Goal: Task Accomplishment & Management: Use online tool/utility

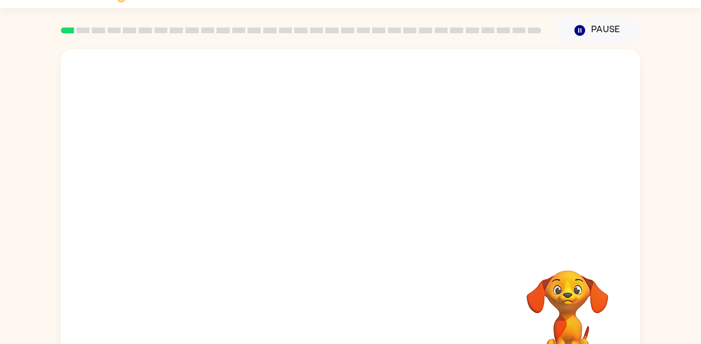
scroll to position [29, 0]
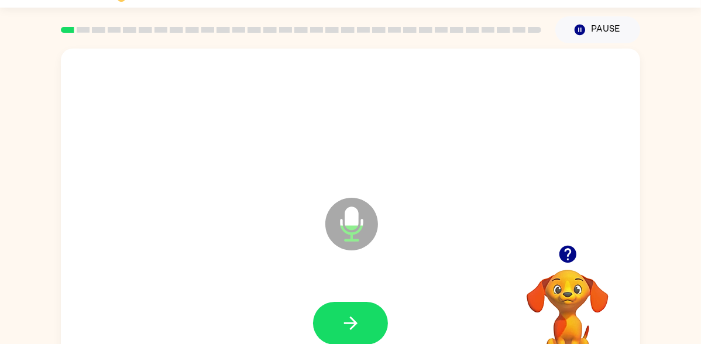
click at [561, 260] on icon "button" at bounding box center [567, 254] width 17 height 17
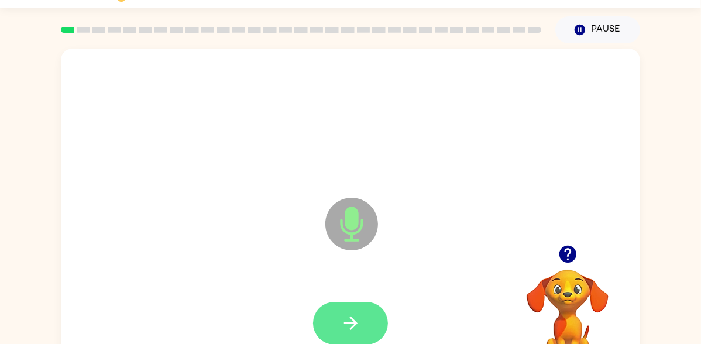
click at [358, 317] on icon "button" at bounding box center [350, 323] width 20 height 20
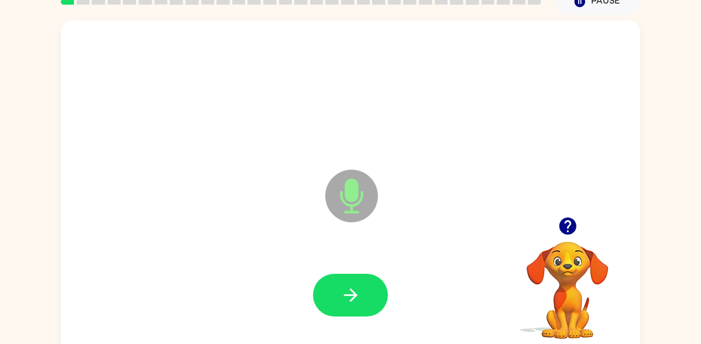
scroll to position [67, 0]
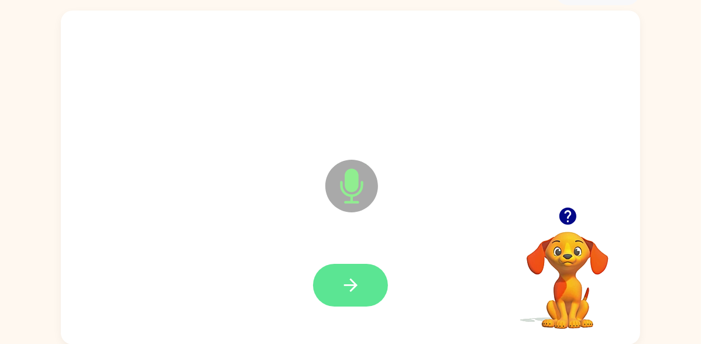
click at [329, 273] on button "button" at bounding box center [350, 285] width 75 height 43
click at [576, 224] on icon "button" at bounding box center [567, 216] width 20 height 20
click at [331, 285] on button "button" at bounding box center [350, 285] width 75 height 43
click at [362, 298] on button "button" at bounding box center [350, 285] width 75 height 43
click at [368, 269] on button "button" at bounding box center [350, 285] width 75 height 43
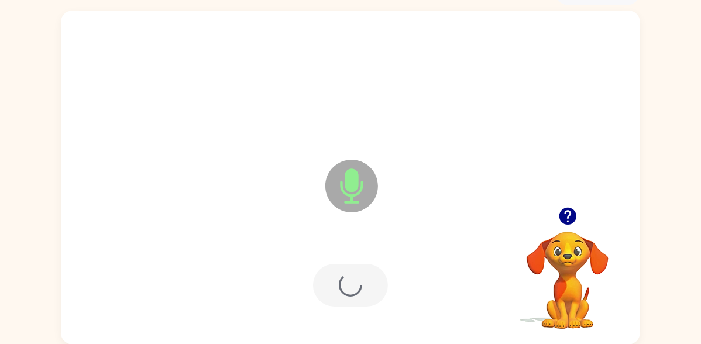
click at [362, 290] on div at bounding box center [350, 285] width 75 height 43
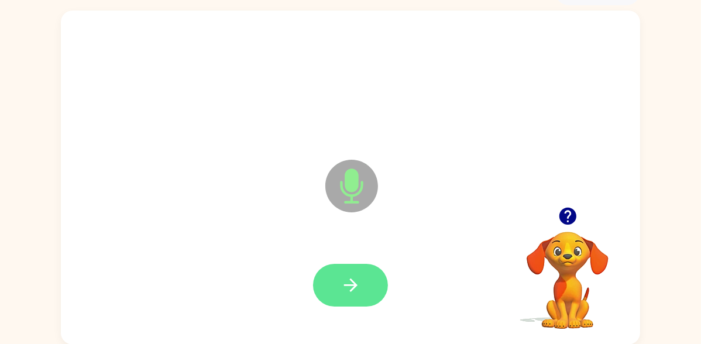
click at [352, 289] on icon "button" at bounding box center [349, 284] width 13 height 13
click at [350, 303] on button "button" at bounding box center [350, 285] width 75 height 43
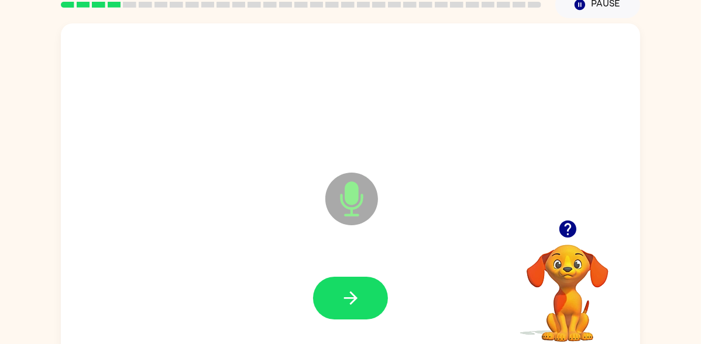
scroll to position [54, 0]
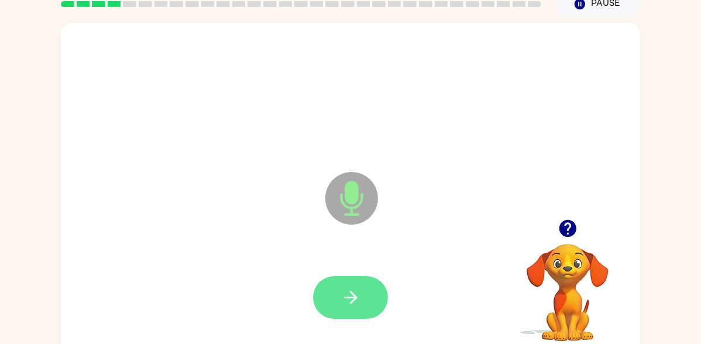
click at [357, 306] on icon "button" at bounding box center [350, 297] width 20 height 20
click at [367, 299] on button "button" at bounding box center [350, 297] width 75 height 43
click at [335, 294] on button "button" at bounding box center [350, 297] width 75 height 43
click at [360, 301] on icon "button" at bounding box center [350, 297] width 20 height 20
click at [355, 312] on button "button" at bounding box center [350, 297] width 75 height 43
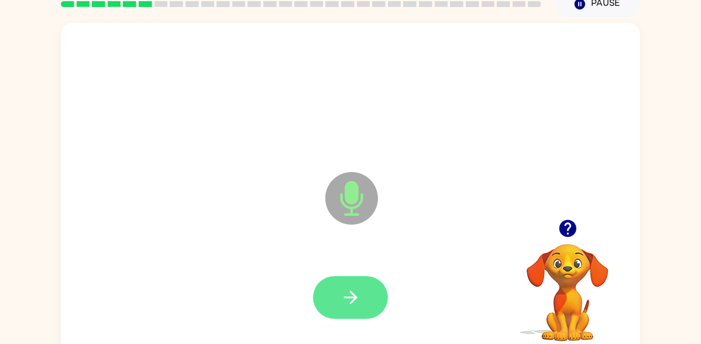
click at [352, 305] on icon "button" at bounding box center [350, 297] width 20 height 20
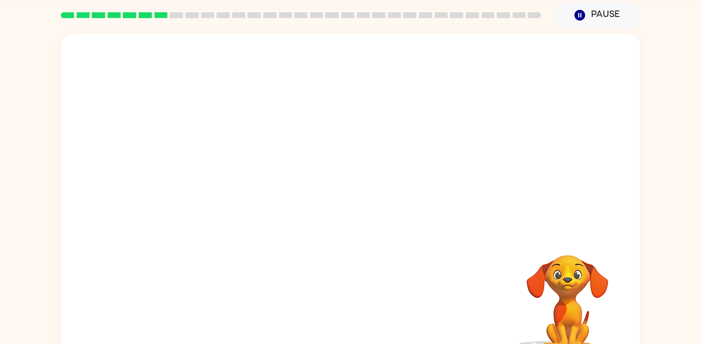
scroll to position [67, 0]
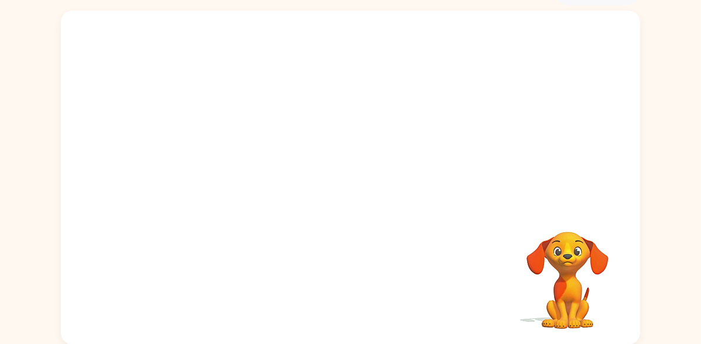
click at [584, 316] on video "Your browser must support playing .mp4 files to use Literably. Please try using…" at bounding box center [567, 271] width 117 height 117
click at [582, 328] on video "Your browser must support playing .mp4 files to use Literably. Please try using…" at bounding box center [567, 271] width 117 height 117
click at [621, 257] on video "Your browser must support playing .mp4 files to use Literably. Please try using…" at bounding box center [567, 271] width 117 height 117
click at [615, 273] on video "Your browser must support playing .mp4 files to use Literably. Please try using…" at bounding box center [567, 271] width 117 height 117
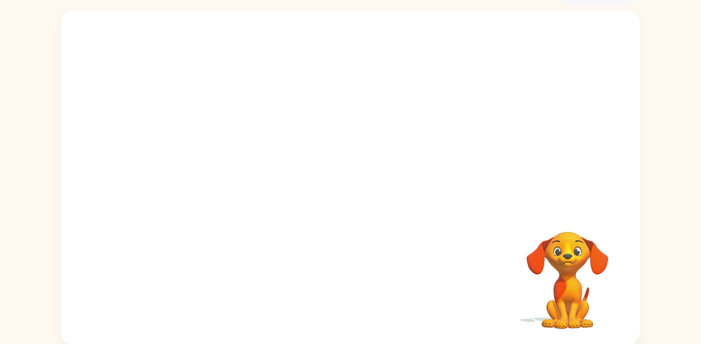
click at [581, 242] on video "Your browser must support playing .mp4 files to use Literably. Please try using…" at bounding box center [567, 271] width 117 height 117
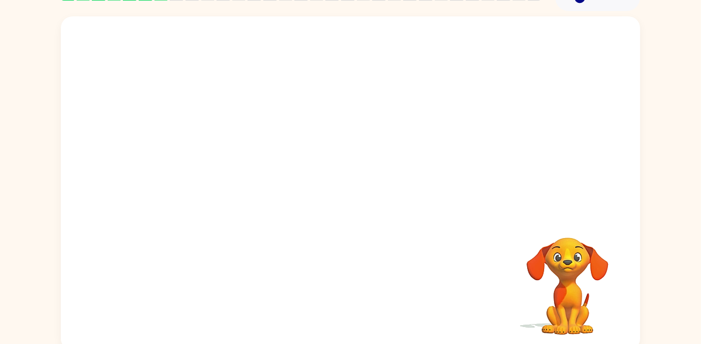
scroll to position [0, 0]
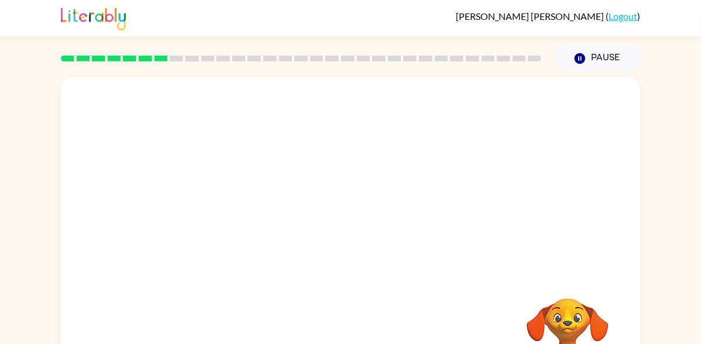
click at [608, 316] on video "Your browser must support playing .mp4 files to use Literably. Please try using…" at bounding box center [567, 338] width 117 height 117
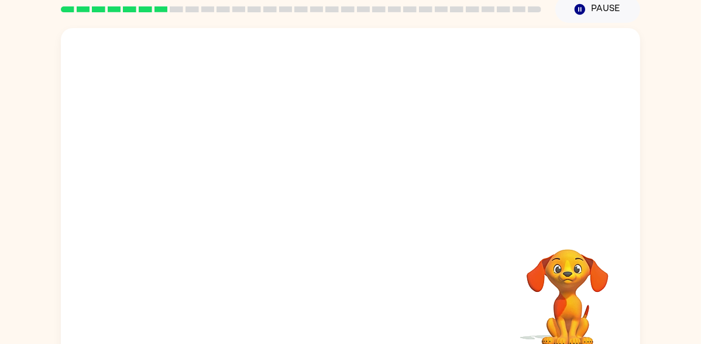
scroll to position [67, 0]
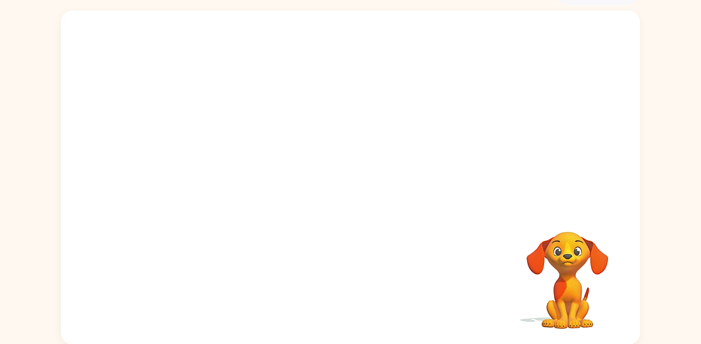
click at [614, 329] on video "Your browser must support playing .mp4 files to use Literably. Please try using…" at bounding box center [567, 271] width 117 height 117
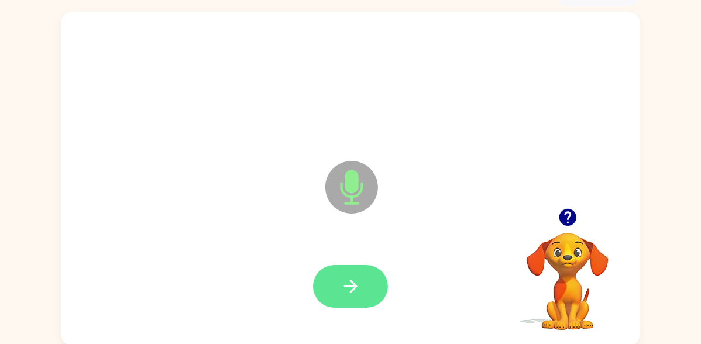
click at [380, 298] on button "button" at bounding box center [350, 286] width 75 height 43
click at [359, 288] on icon "button" at bounding box center [350, 286] width 20 height 20
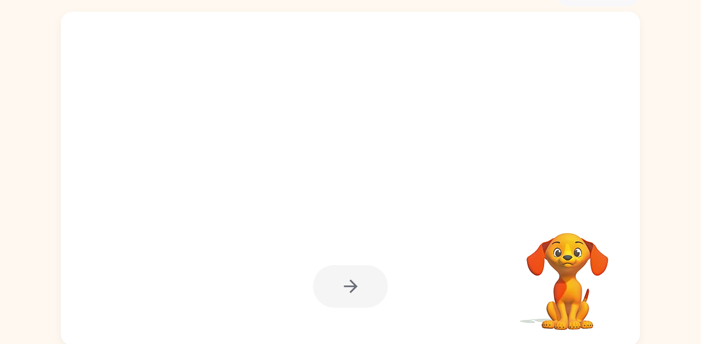
scroll to position [67, 0]
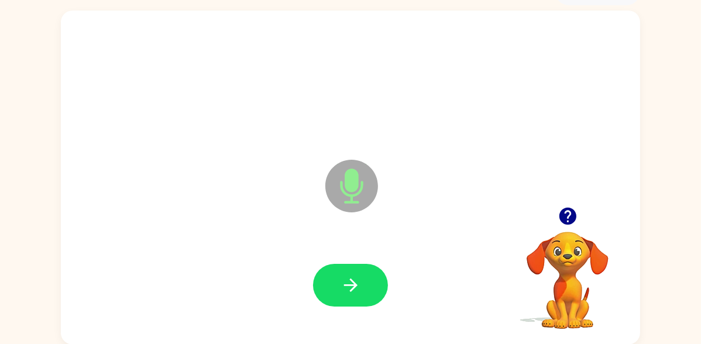
click at [566, 302] on video "Your browser must support playing .mp4 files to use Literably. Please try using…" at bounding box center [567, 271] width 117 height 117
click at [563, 212] on icon "button" at bounding box center [567, 216] width 17 height 17
click at [354, 294] on icon "button" at bounding box center [350, 285] width 20 height 20
click at [365, 285] on button "button" at bounding box center [350, 285] width 75 height 43
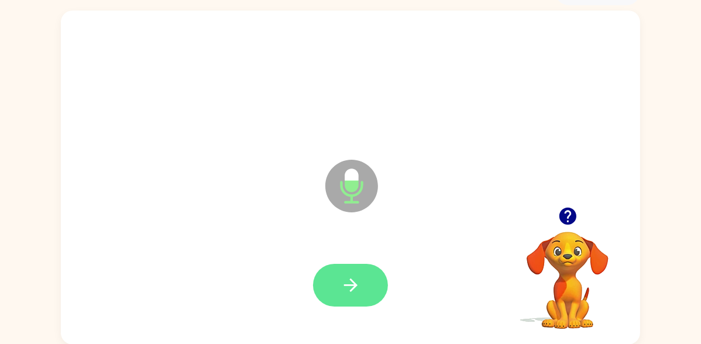
click at [361, 297] on button "button" at bounding box center [350, 285] width 75 height 43
click at [346, 281] on icon "button" at bounding box center [350, 285] width 20 height 20
click at [360, 299] on button "button" at bounding box center [350, 285] width 75 height 43
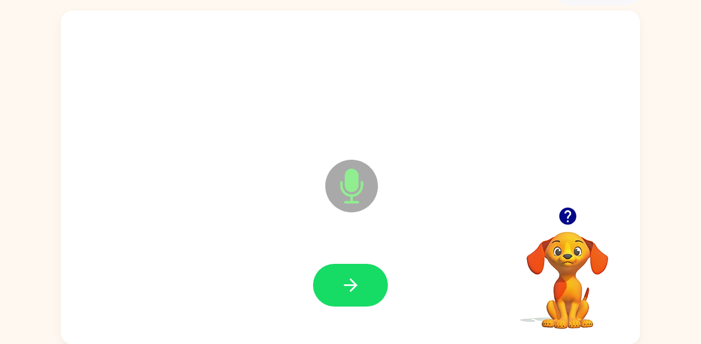
click at [348, 315] on div at bounding box center [351, 285] width 556 height 96
click at [331, 294] on button "button" at bounding box center [350, 285] width 75 height 43
click at [575, 231] on video "Your browser must support playing .mp4 files to use Literably. Please try using…" at bounding box center [567, 271] width 117 height 117
click at [575, 217] on icon "button" at bounding box center [567, 216] width 17 height 17
click at [337, 297] on button "button" at bounding box center [350, 285] width 75 height 43
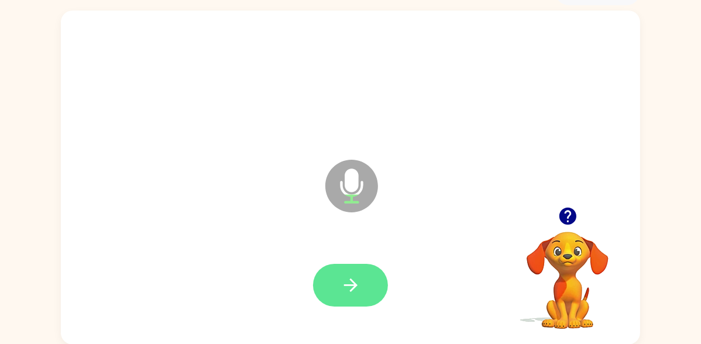
click at [356, 302] on button "button" at bounding box center [350, 285] width 75 height 43
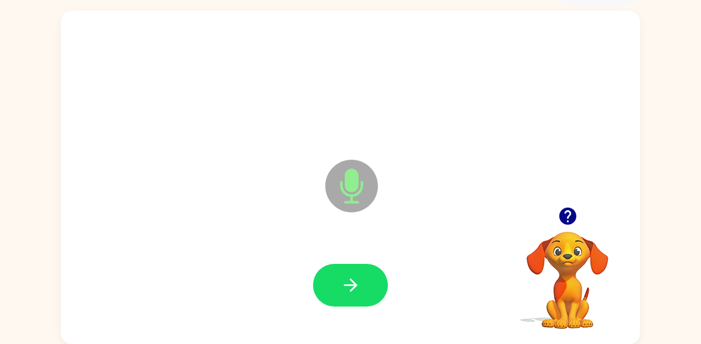
click at [371, 305] on div at bounding box center [350, 285] width 75 height 43
click at [363, 303] on button "button" at bounding box center [350, 285] width 75 height 43
click at [360, 280] on icon "button" at bounding box center [350, 285] width 20 height 20
click at [570, 223] on icon "button" at bounding box center [567, 216] width 17 height 17
click at [354, 291] on icon "button" at bounding box center [350, 285] width 20 height 20
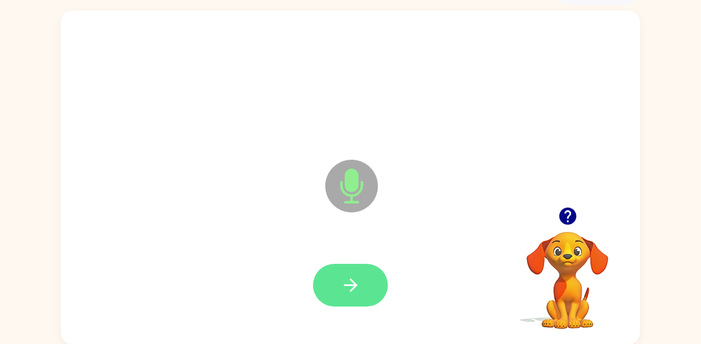
click at [360, 298] on button "button" at bounding box center [350, 285] width 75 height 43
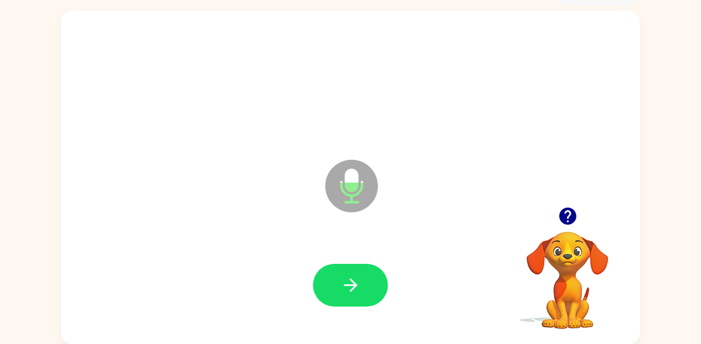
click at [582, 227] on div at bounding box center [567, 216] width 117 height 30
click at [566, 225] on icon "button" at bounding box center [567, 216] width 20 height 20
click at [387, 289] on div at bounding box center [350, 285] width 75 height 43
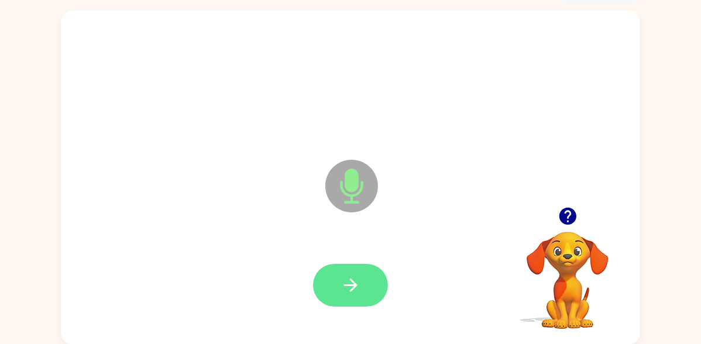
click at [363, 275] on button "button" at bounding box center [350, 285] width 75 height 43
click at [361, 282] on button "button" at bounding box center [350, 285] width 75 height 43
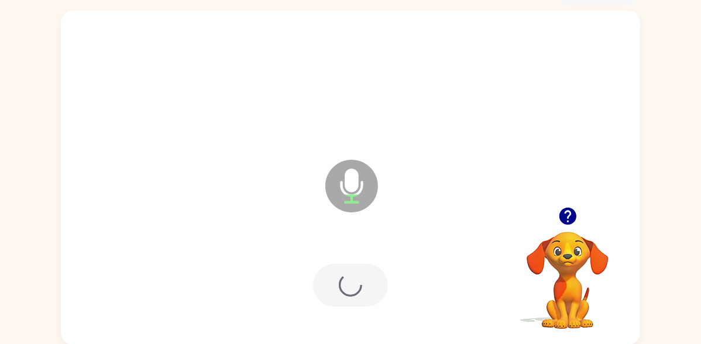
click at [368, 288] on div at bounding box center [350, 285] width 75 height 43
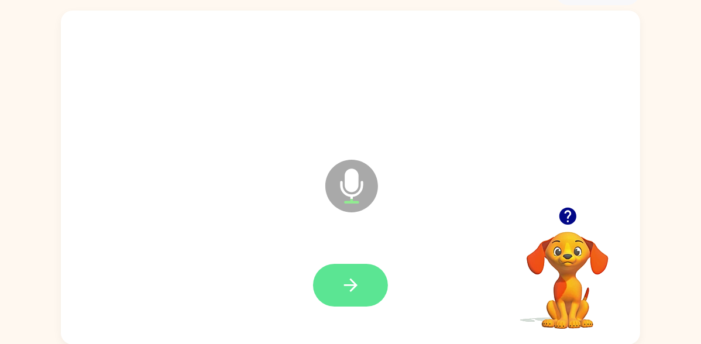
click at [342, 282] on icon "button" at bounding box center [350, 285] width 20 height 20
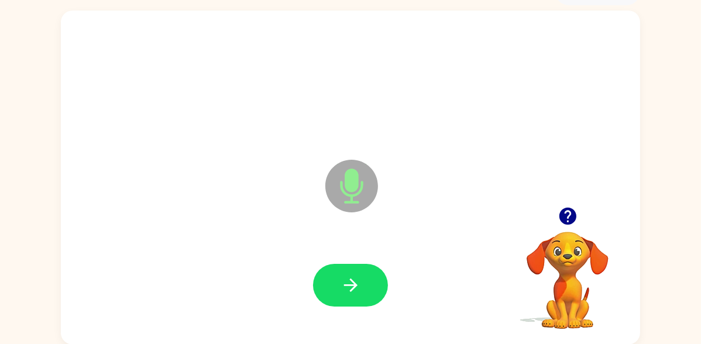
click at [575, 232] on video "Your browser must support playing .mp4 files to use Literably. Please try using…" at bounding box center [567, 271] width 117 height 117
click at [575, 228] on div at bounding box center [567, 216] width 117 height 30
click at [580, 222] on button "button" at bounding box center [568, 216] width 30 height 30
click at [365, 303] on button "button" at bounding box center [350, 285] width 75 height 43
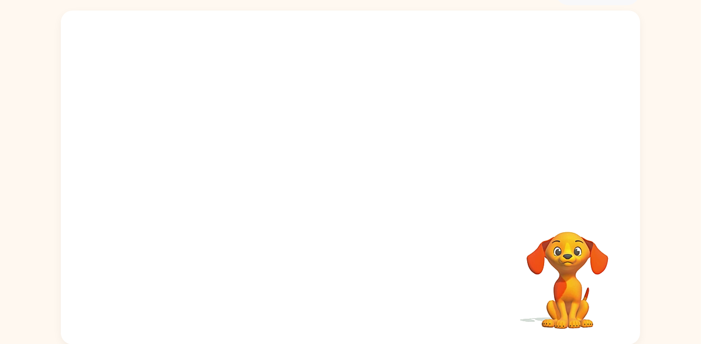
click at [415, 315] on div at bounding box center [351, 285] width 556 height 96
click at [534, 279] on video "Your browser must support playing .mp4 files to use Literably. Please try using…" at bounding box center [567, 271] width 117 height 117
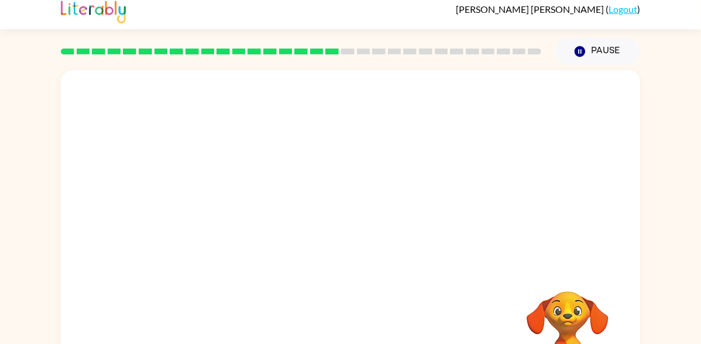
scroll to position [0, 0]
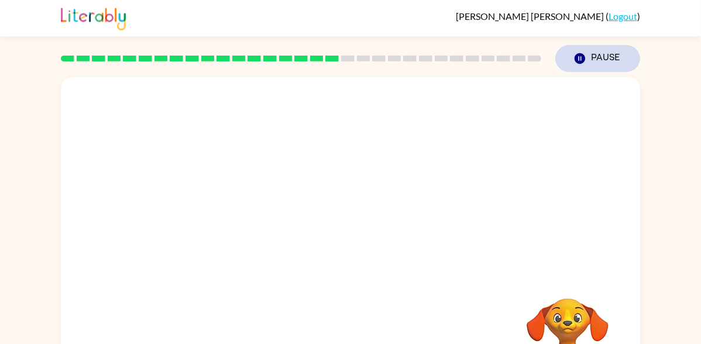
click at [604, 58] on button "Pause Pause" at bounding box center [597, 58] width 85 height 27
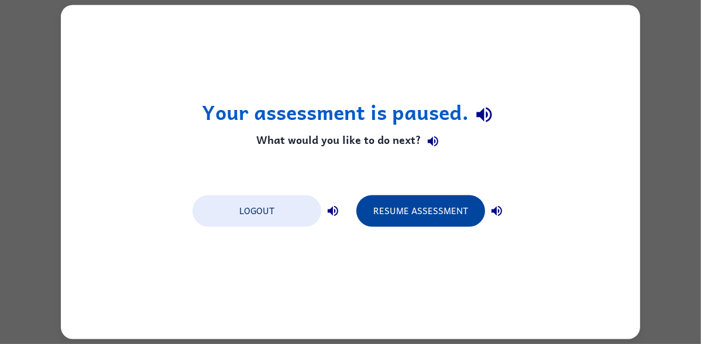
click at [449, 218] on button "Resume Assessment" at bounding box center [420, 211] width 129 height 32
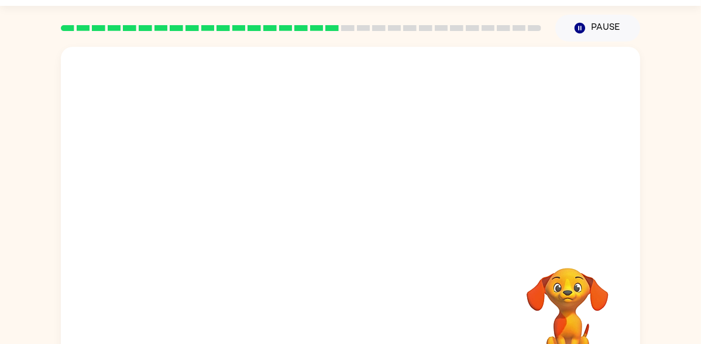
scroll to position [67, 0]
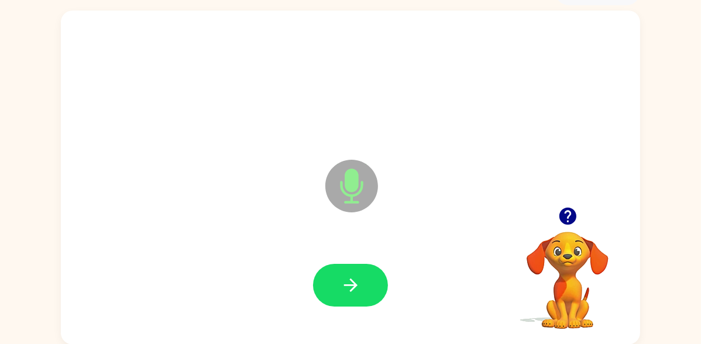
click at [571, 226] on icon "button" at bounding box center [567, 216] width 20 height 20
click at [574, 225] on icon "button" at bounding box center [567, 216] width 20 height 20
click at [367, 288] on button "button" at bounding box center [350, 285] width 75 height 43
click at [357, 287] on icon "button" at bounding box center [350, 285] width 20 height 20
click at [332, 253] on div at bounding box center [351, 285] width 556 height 96
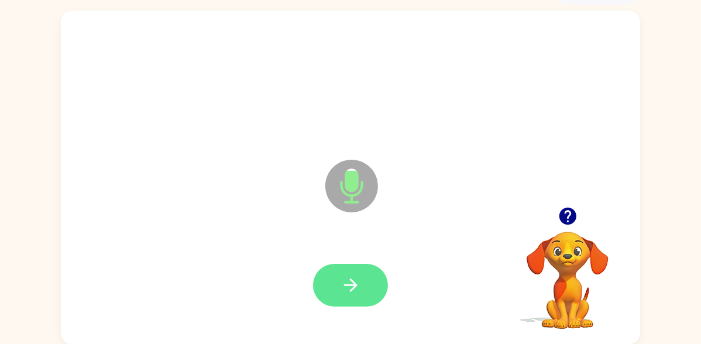
click at [338, 268] on button "button" at bounding box center [350, 285] width 75 height 43
click at [575, 220] on icon "button" at bounding box center [567, 216] width 20 height 20
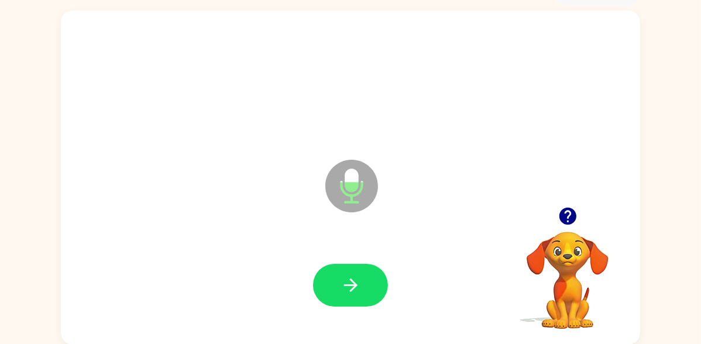
click at [571, 229] on button "button" at bounding box center [568, 216] width 30 height 30
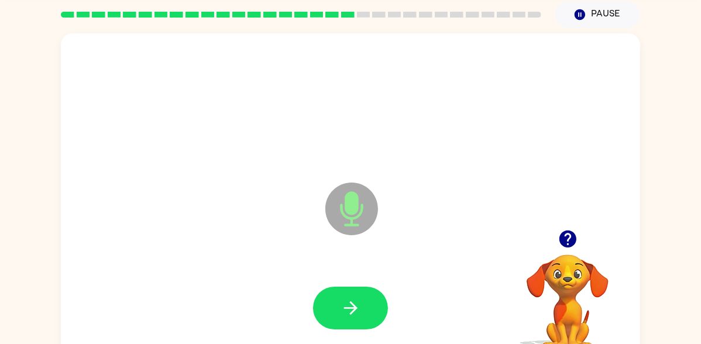
scroll to position [63, 0]
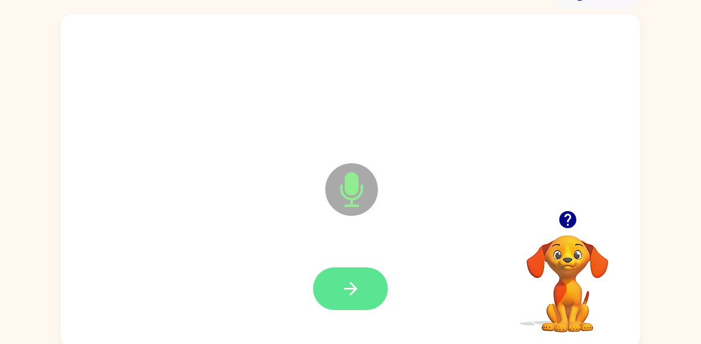
click at [374, 298] on button "button" at bounding box center [350, 288] width 75 height 43
click at [375, 301] on button "button" at bounding box center [350, 288] width 75 height 43
click at [355, 277] on button "button" at bounding box center [350, 288] width 75 height 43
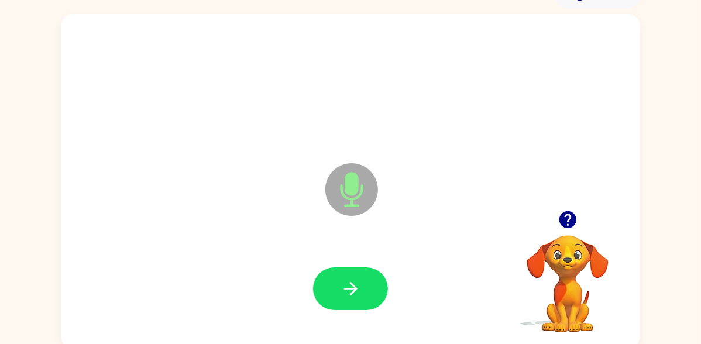
click at [566, 224] on icon "button" at bounding box center [567, 219] width 17 height 17
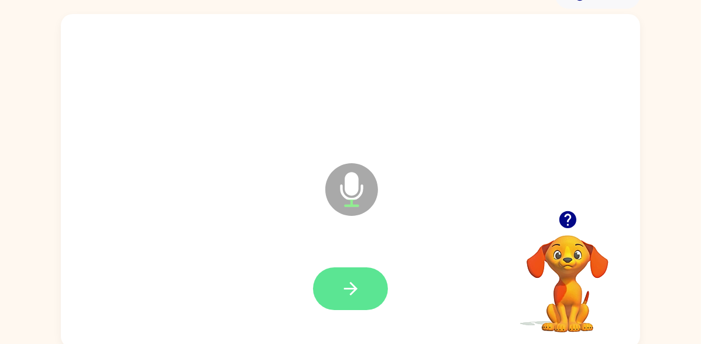
click at [378, 290] on button "button" at bounding box center [350, 288] width 75 height 43
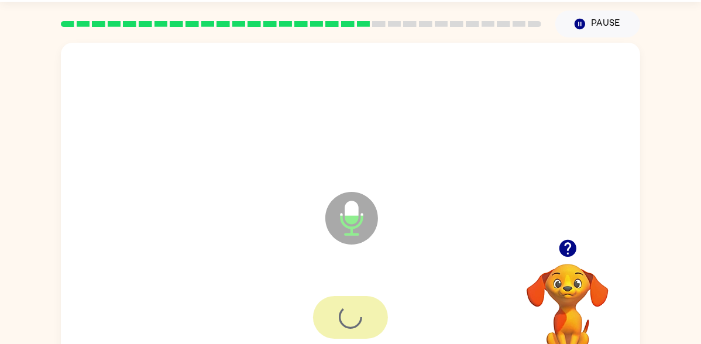
scroll to position [0, 0]
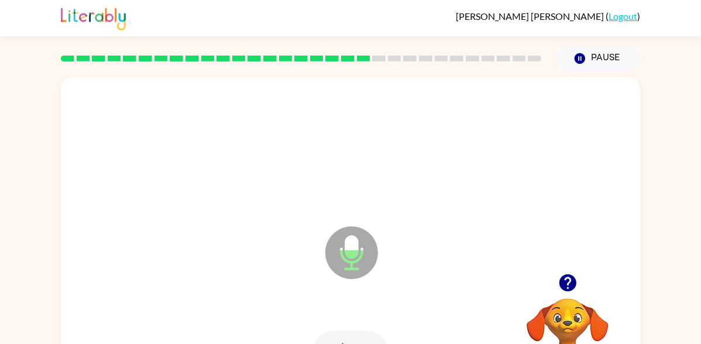
click at [418, 285] on div "Loader Your response is being sent to our graders" at bounding box center [350, 244] width 579 height 334
click at [423, 253] on div "Loader Your response is being sent to our graders" at bounding box center [350, 244] width 579 height 334
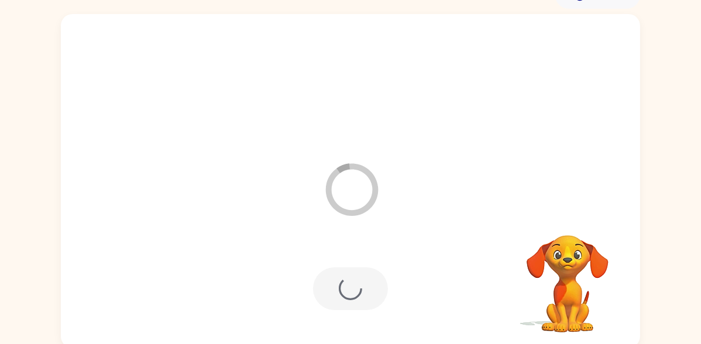
scroll to position [67, 0]
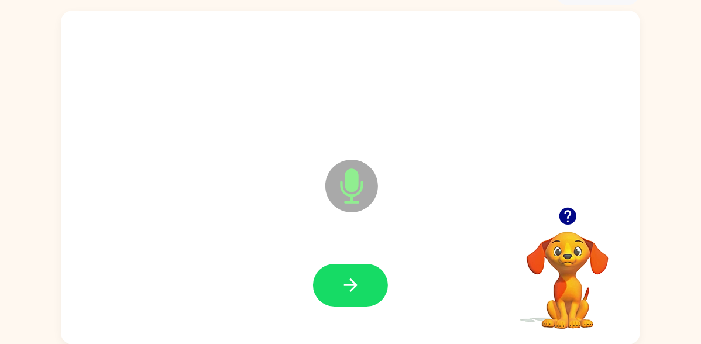
click at [578, 222] on button "button" at bounding box center [568, 216] width 30 height 30
click at [385, 268] on div at bounding box center [350, 285] width 75 height 43
click at [366, 284] on button "button" at bounding box center [350, 285] width 75 height 43
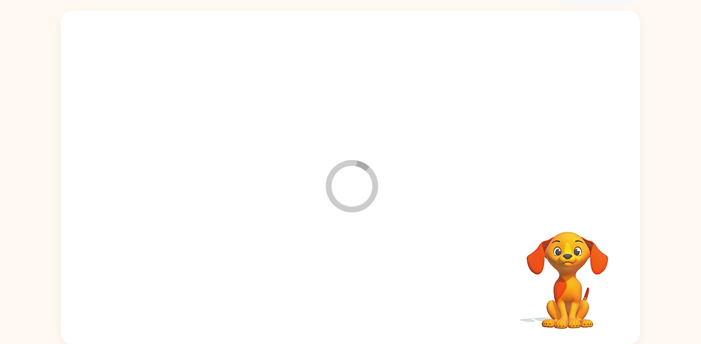
click at [357, 305] on div at bounding box center [351, 285] width 556 height 96
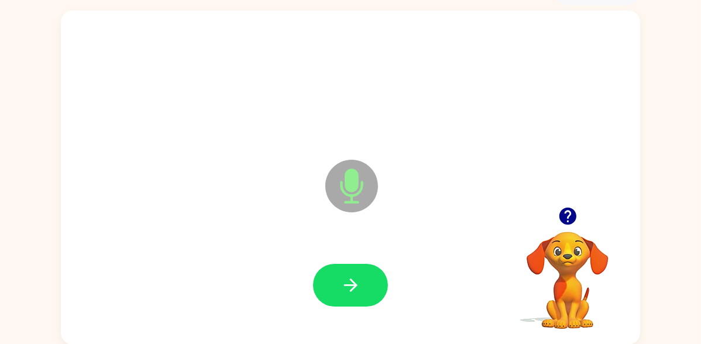
click at [571, 210] on icon "button" at bounding box center [567, 216] width 17 height 17
click at [567, 214] on video "Your browser must support playing .mp4 files to use Literably. Please try using…" at bounding box center [567, 271] width 117 height 117
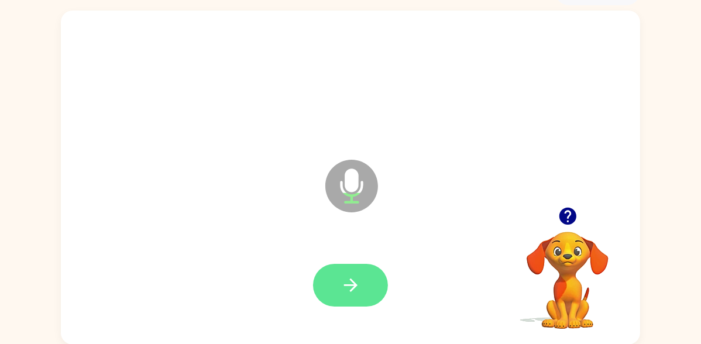
click at [360, 289] on icon "button" at bounding box center [350, 285] width 20 height 20
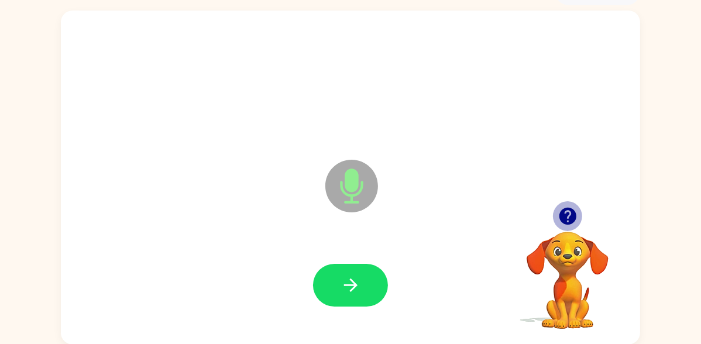
click at [569, 225] on icon "button" at bounding box center [567, 216] width 20 height 20
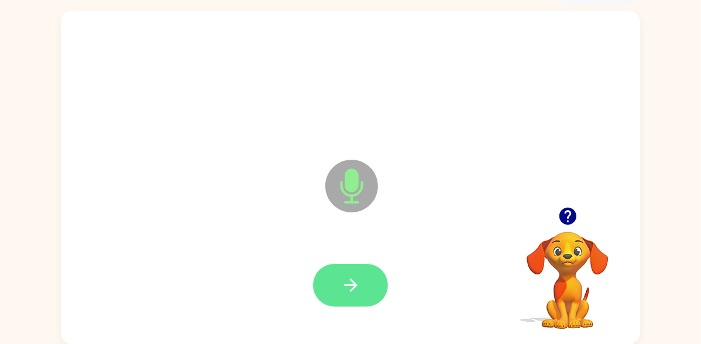
scroll to position [56, 0]
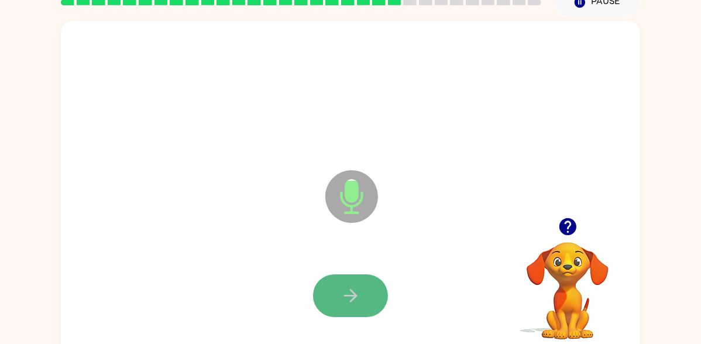
click at [329, 294] on button "button" at bounding box center [350, 295] width 75 height 43
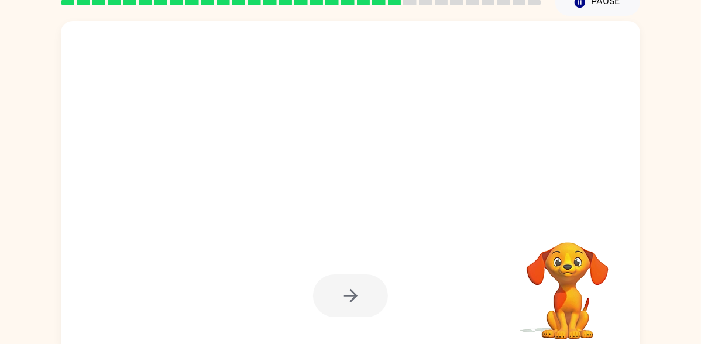
scroll to position [67, 0]
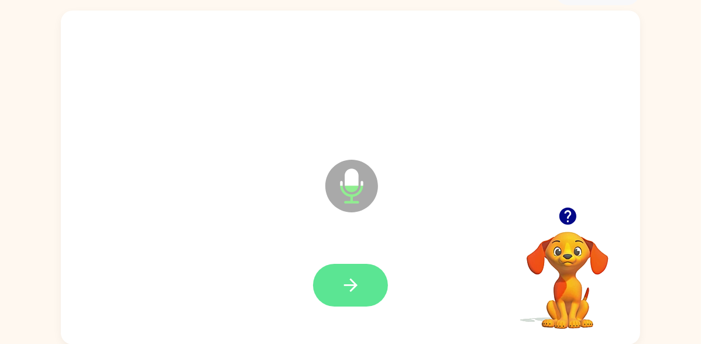
click at [351, 302] on button "button" at bounding box center [350, 285] width 75 height 43
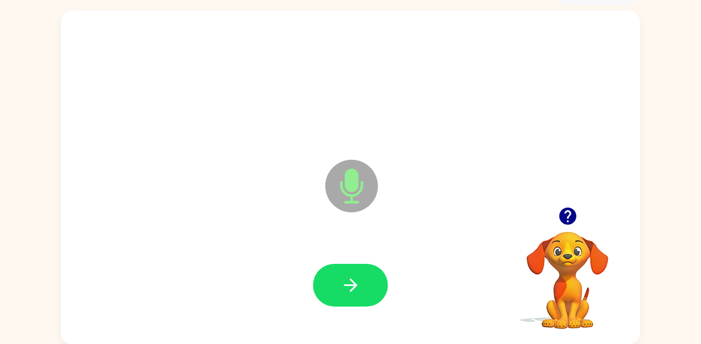
click at [562, 209] on icon "button" at bounding box center [567, 216] width 17 height 17
click at [366, 276] on button "button" at bounding box center [350, 285] width 75 height 43
click at [377, 257] on div at bounding box center [351, 285] width 556 height 96
click at [365, 275] on button "button" at bounding box center [350, 285] width 75 height 43
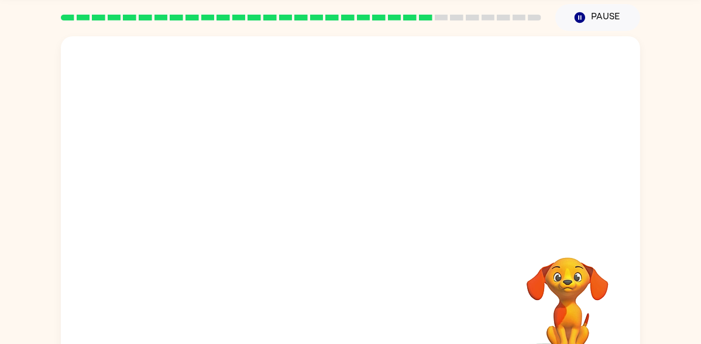
scroll to position [42, 0]
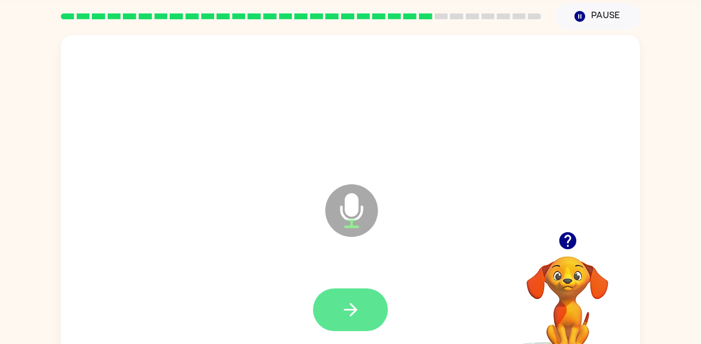
click at [360, 326] on button "button" at bounding box center [350, 309] width 75 height 43
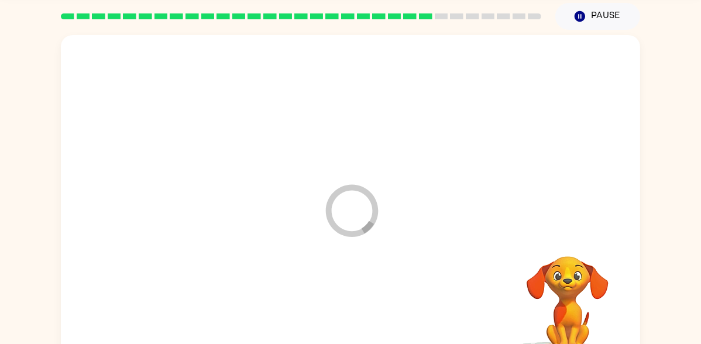
click at [355, 325] on div at bounding box center [351, 310] width 556 height 96
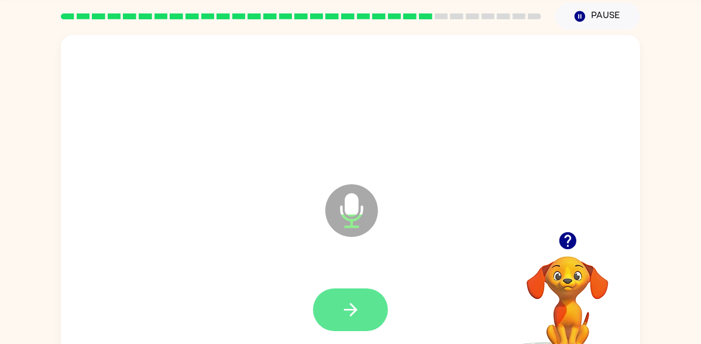
click at [359, 319] on button "button" at bounding box center [350, 309] width 75 height 43
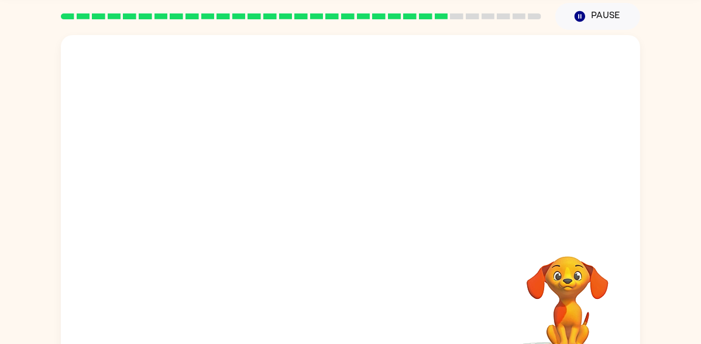
click at [408, 171] on div at bounding box center [322, 181] width 499 height 42
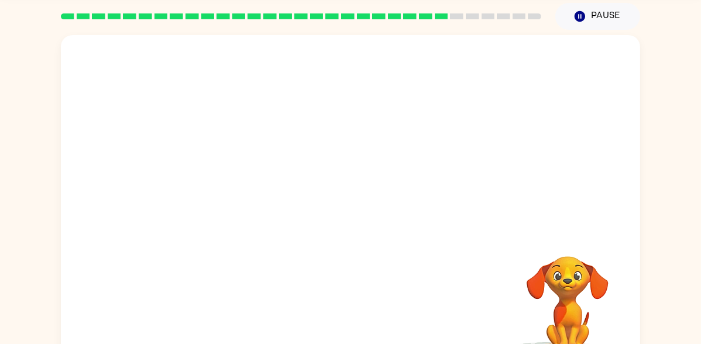
click at [408, 171] on div at bounding box center [322, 181] width 499 height 42
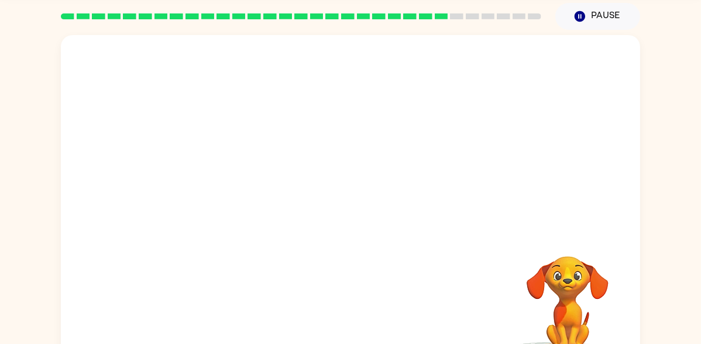
click at [408, 171] on div at bounding box center [322, 181] width 499 height 42
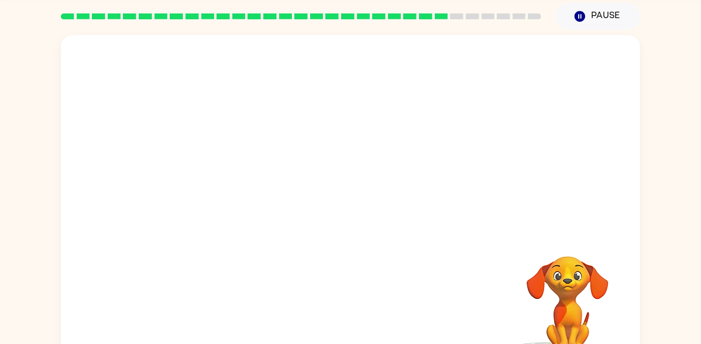
click at [408, 171] on div at bounding box center [322, 181] width 499 height 42
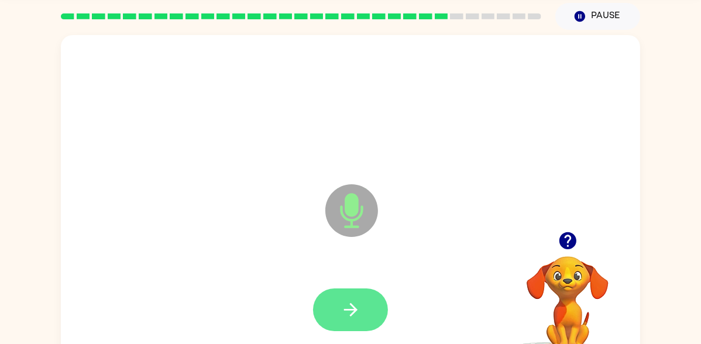
click at [359, 308] on icon "button" at bounding box center [350, 309] width 20 height 20
click at [359, 309] on icon "button" at bounding box center [350, 309] width 20 height 20
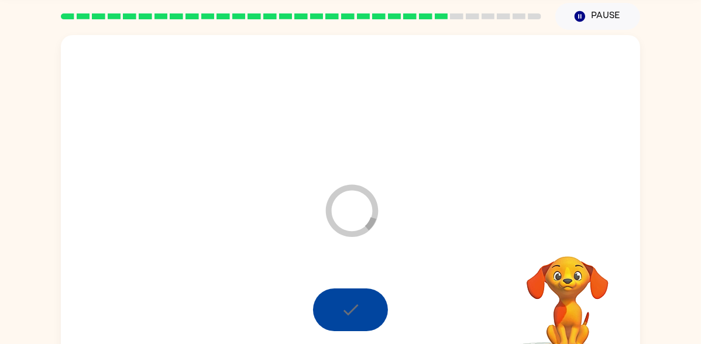
click at [359, 309] on div at bounding box center [350, 309] width 75 height 43
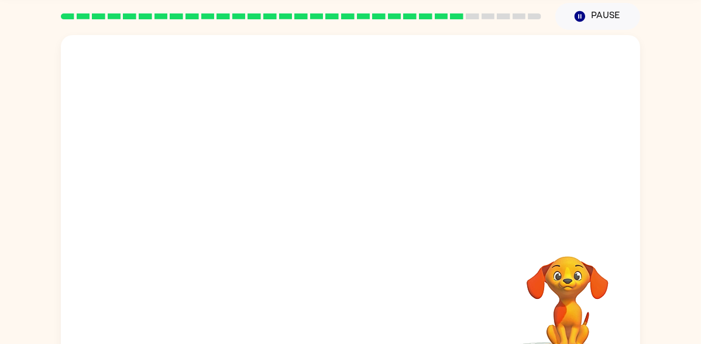
click at [361, 315] on div at bounding box center [351, 310] width 556 height 96
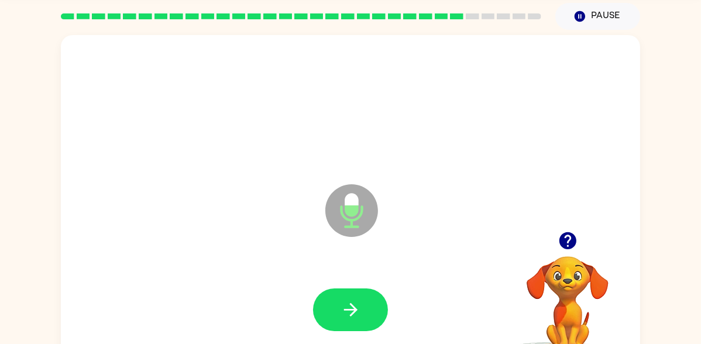
click at [361, 315] on button "button" at bounding box center [350, 309] width 75 height 43
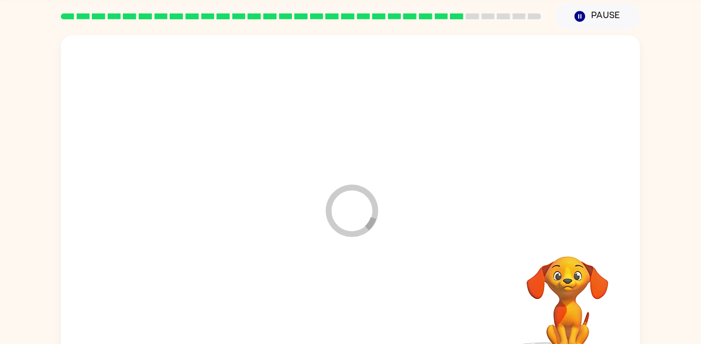
click at [361, 315] on div at bounding box center [351, 310] width 556 height 96
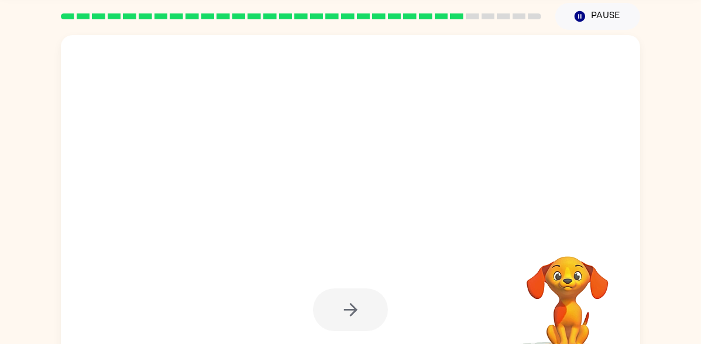
click at [360, 314] on div at bounding box center [350, 309] width 75 height 43
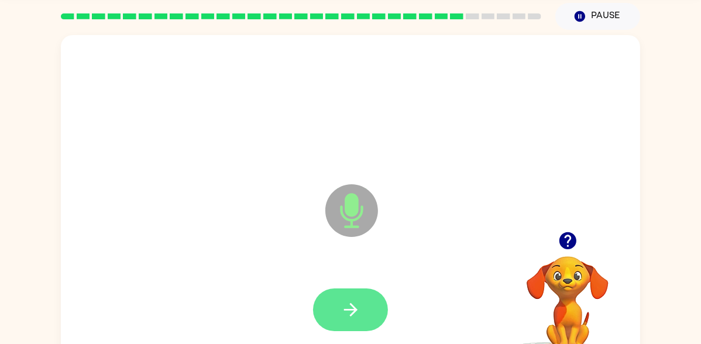
click at [360, 314] on icon "button" at bounding box center [350, 309] width 20 height 20
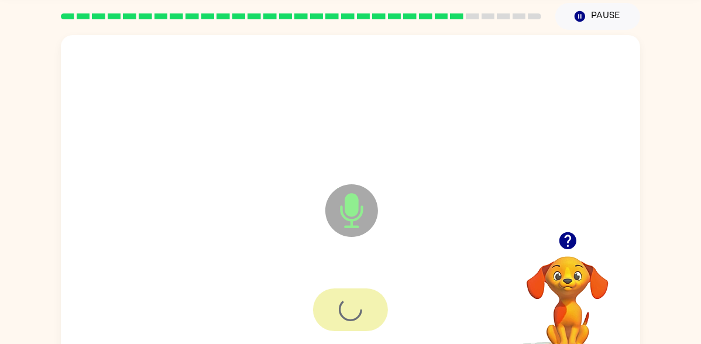
click at [360, 314] on div at bounding box center [350, 309] width 75 height 43
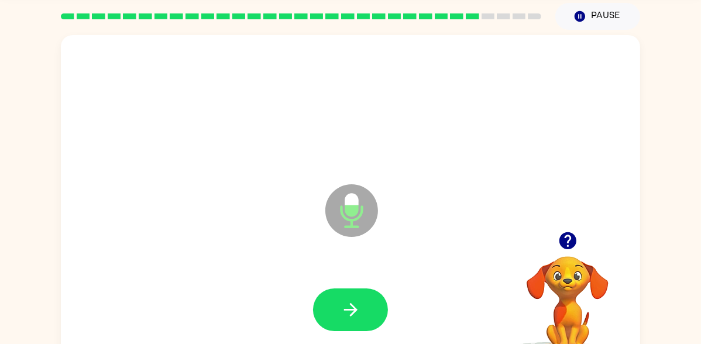
click at [359, 314] on icon "button" at bounding box center [350, 309] width 20 height 20
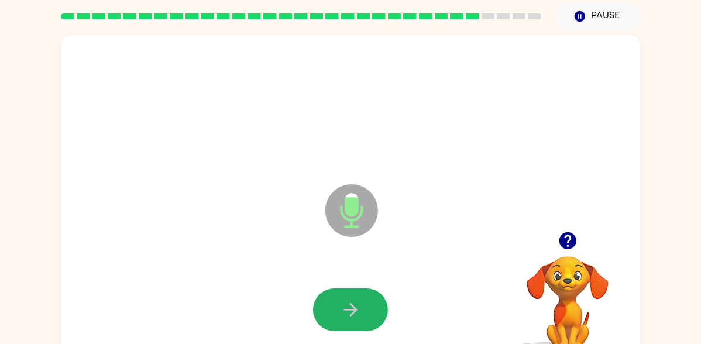
click at [359, 314] on icon "button" at bounding box center [350, 309] width 20 height 20
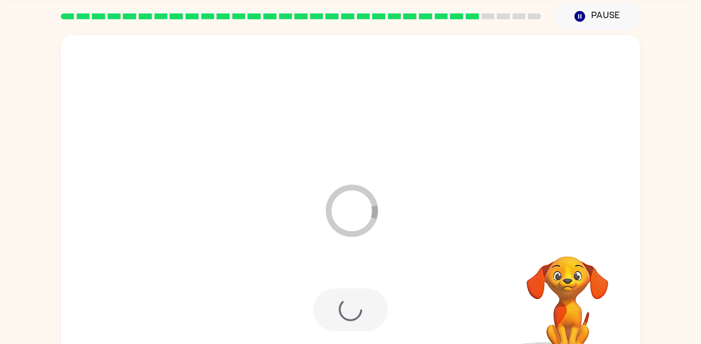
click at [359, 314] on div at bounding box center [350, 309] width 75 height 43
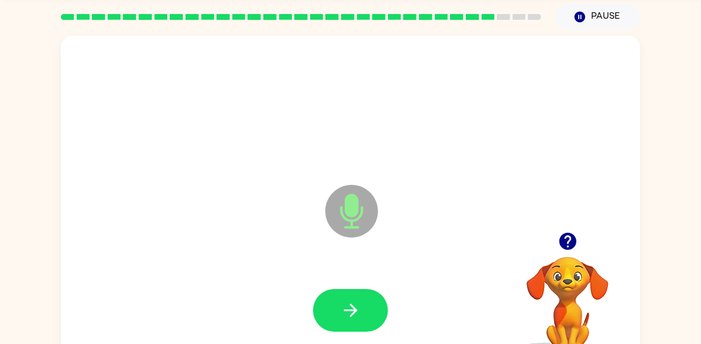
scroll to position [41, 0]
click at [359, 314] on icon "button" at bounding box center [350, 311] width 20 height 20
click at [359, 314] on div at bounding box center [350, 310] width 75 height 43
click at [359, 314] on div at bounding box center [351, 311] width 556 height 96
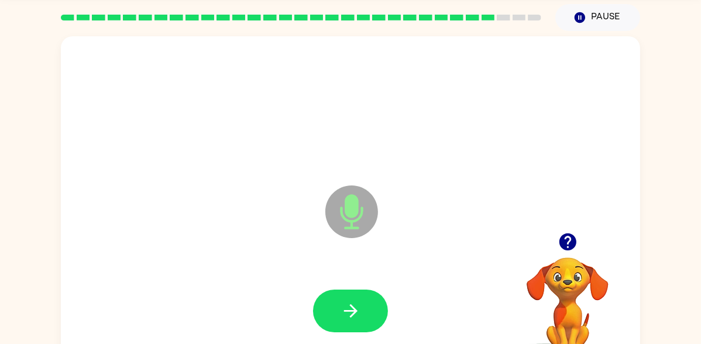
click at [359, 314] on div at bounding box center [351, 311] width 556 height 96
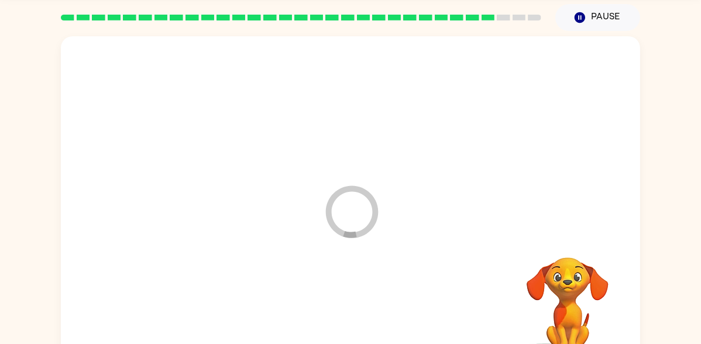
click at [359, 314] on div at bounding box center [351, 311] width 556 height 96
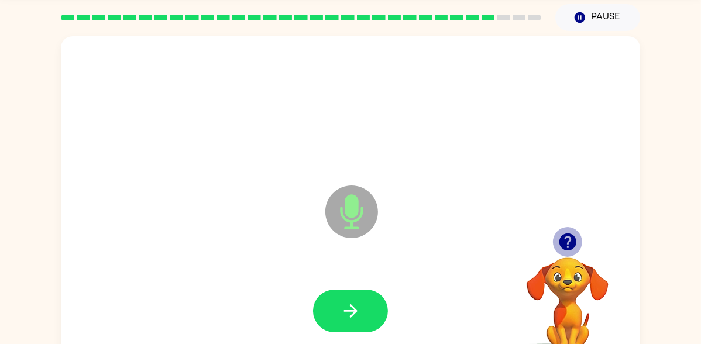
click at [566, 249] on icon "button" at bounding box center [567, 241] width 17 height 17
click at [564, 249] on icon "button" at bounding box center [567, 242] width 20 height 20
click at [385, 328] on div at bounding box center [350, 310] width 75 height 43
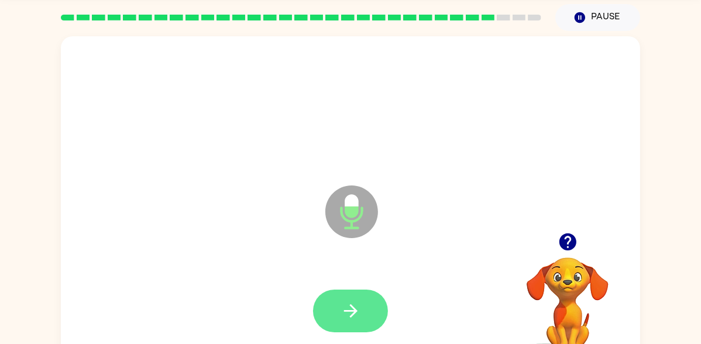
click at [374, 314] on button "button" at bounding box center [350, 310] width 75 height 43
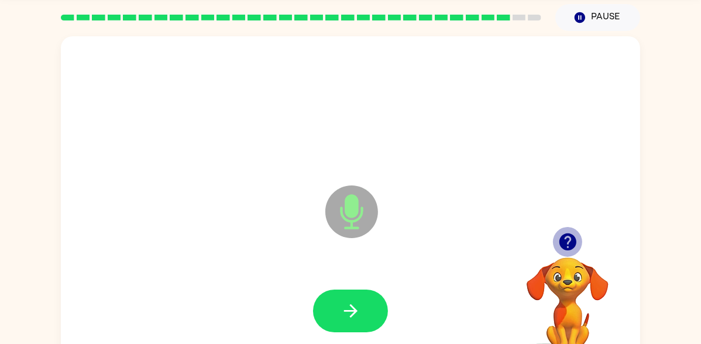
click at [564, 249] on icon "button" at bounding box center [567, 242] width 20 height 20
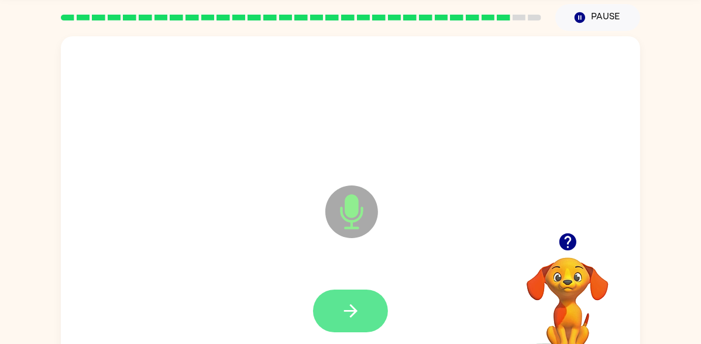
click at [333, 302] on button "button" at bounding box center [350, 310] width 75 height 43
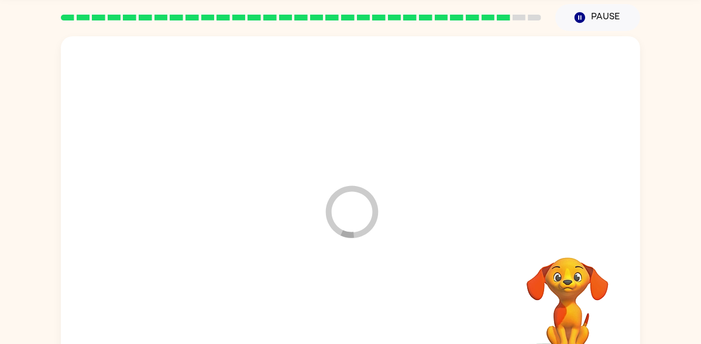
click at [333, 302] on div at bounding box center [351, 311] width 556 height 96
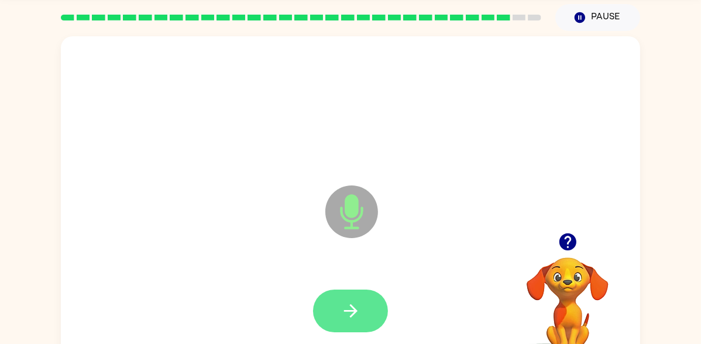
click at [338, 307] on button "button" at bounding box center [350, 310] width 75 height 43
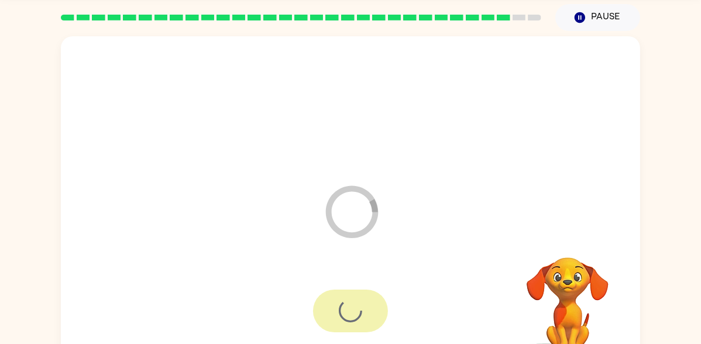
click at [338, 307] on div at bounding box center [350, 310] width 75 height 43
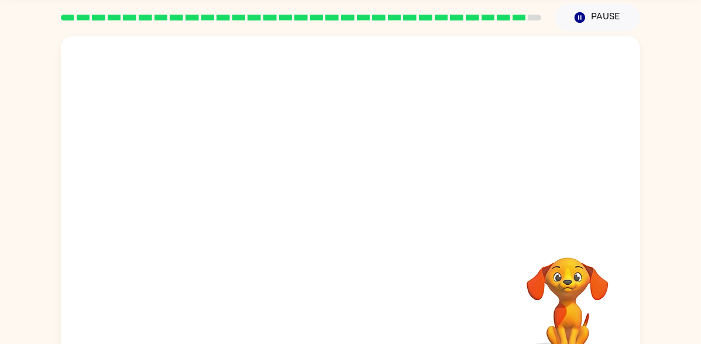
click at [379, 307] on div at bounding box center [351, 311] width 556 height 96
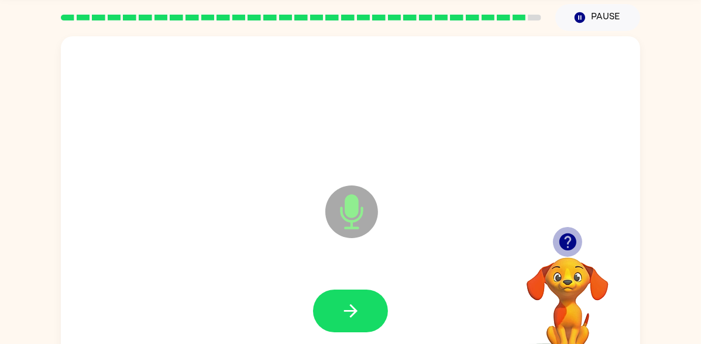
click at [570, 235] on icon "button" at bounding box center [567, 241] width 17 height 17
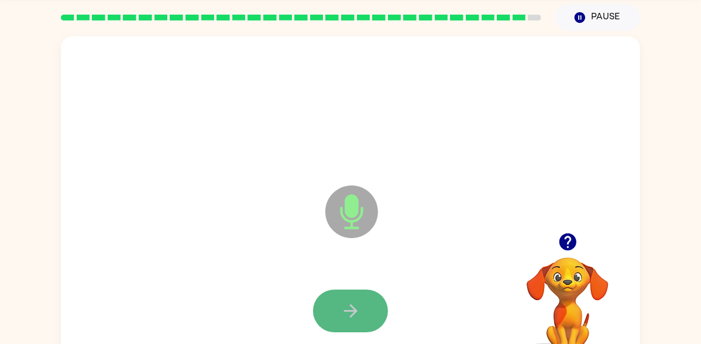
click at [346, 325] on button "button" at bounding box center [350, 310] width 75 height 43
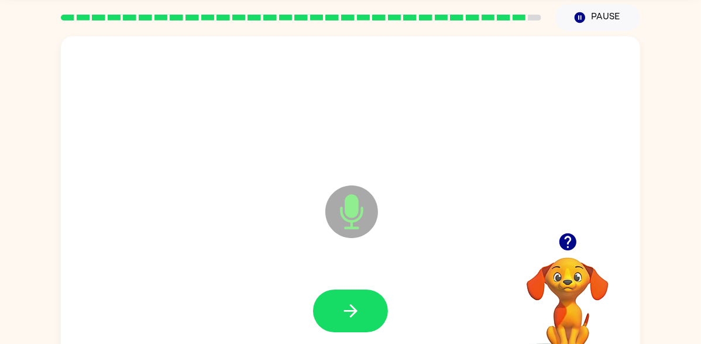
click at [346, 325] on button "button" at bounding box center [350, 310] width 75 height 43
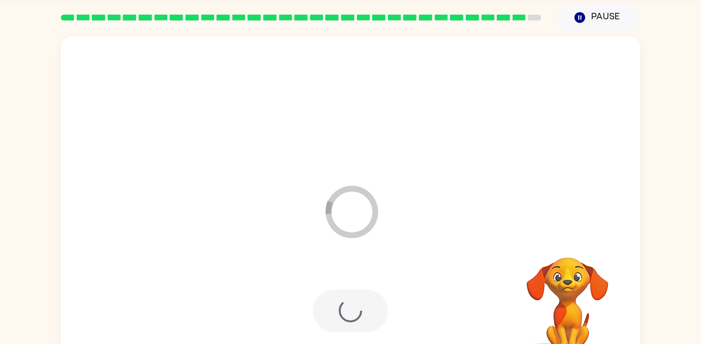
scroll to position [30, 0]
